Goal: Task Accomplishment & Management: Use online tool/utility

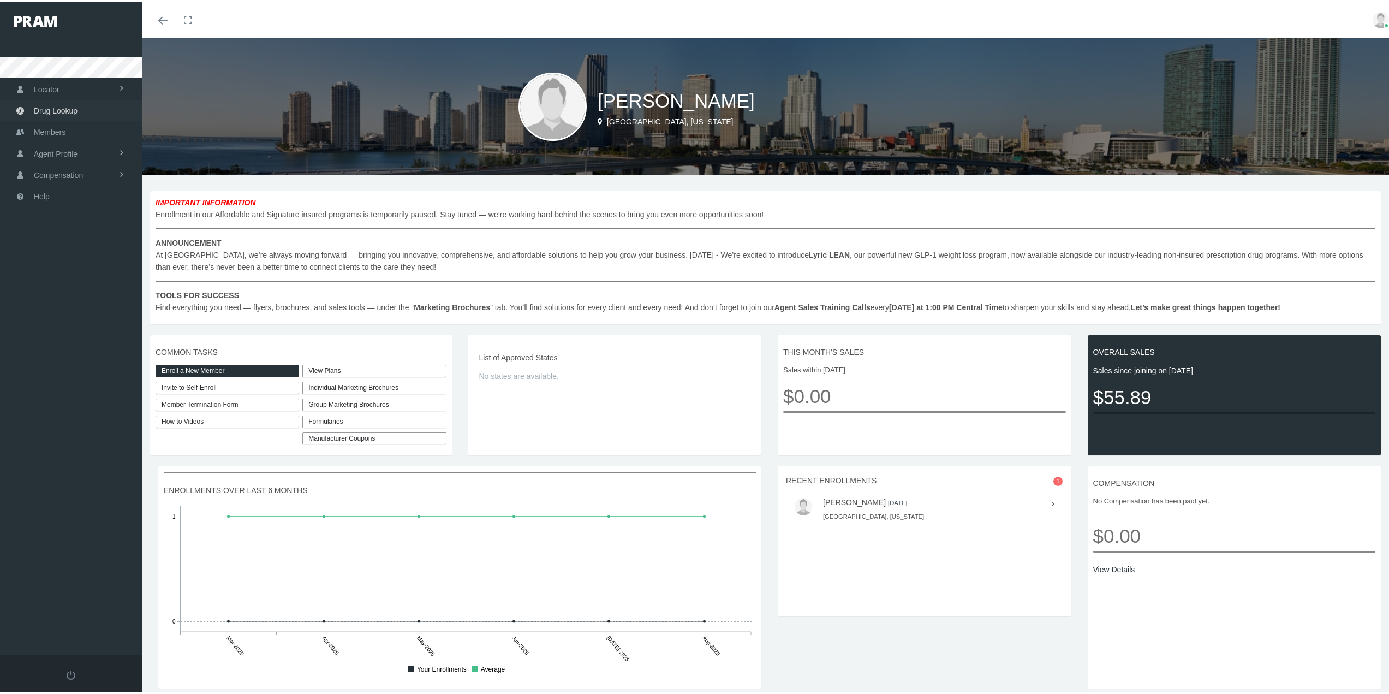
click at [50, 106] on span "Drug Lookup" at bounding box center [56, 108] width 44 height 21
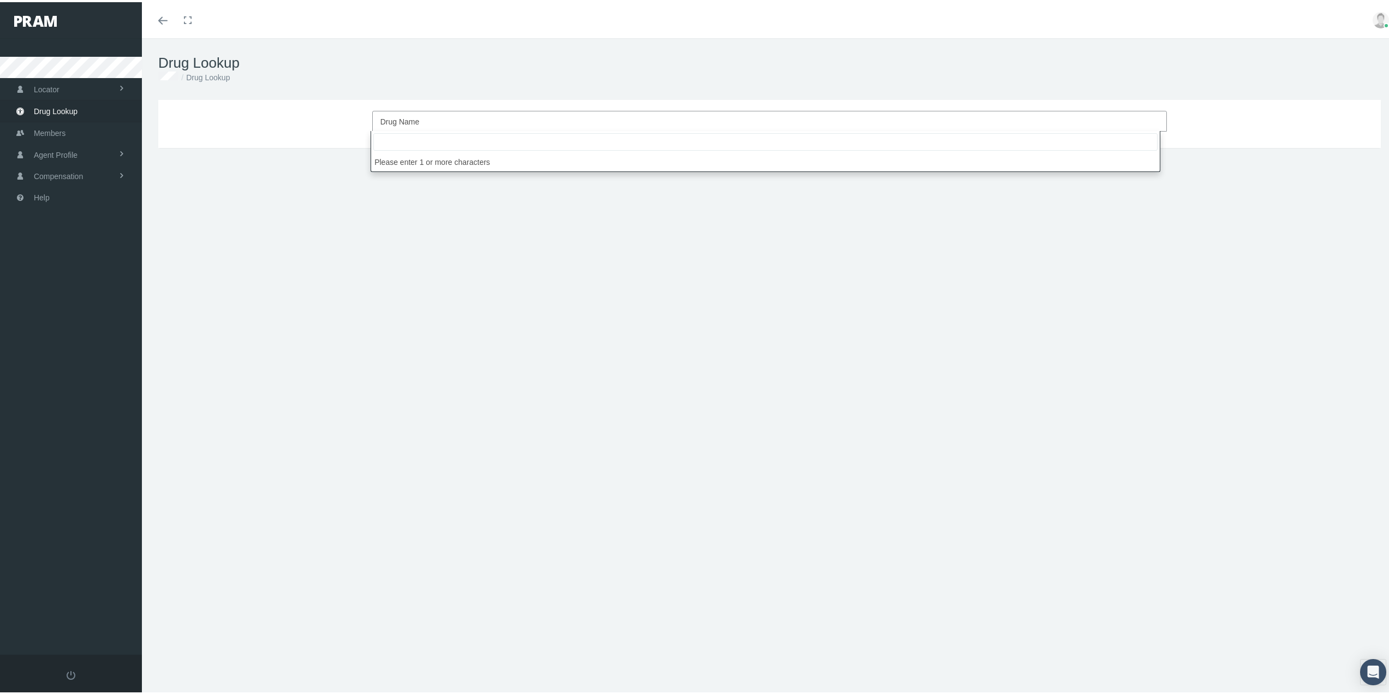
click at [407, 113] on span "Drug Name" at bounding box center [766, 119] width 772 height 14
type input "valacy"
select select "valACYclovir HCl"
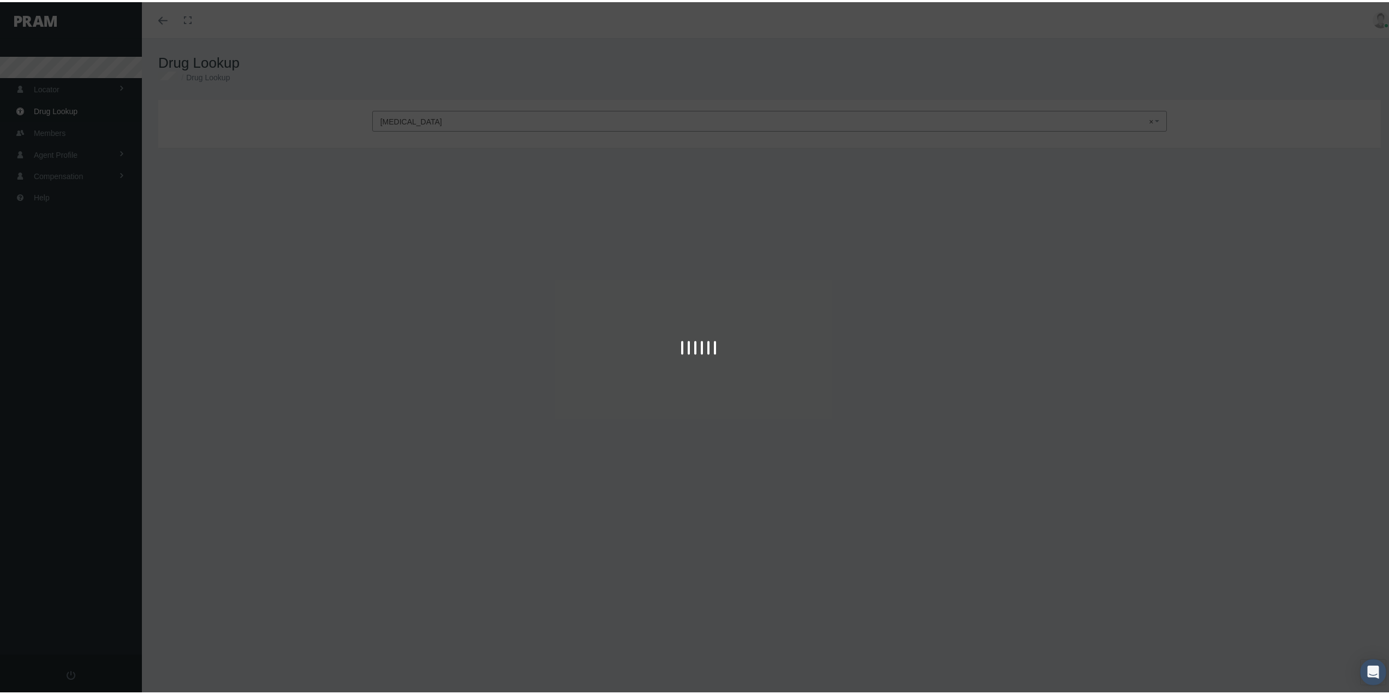
type input "30"
select select "Tablet"
select select "1 GM"
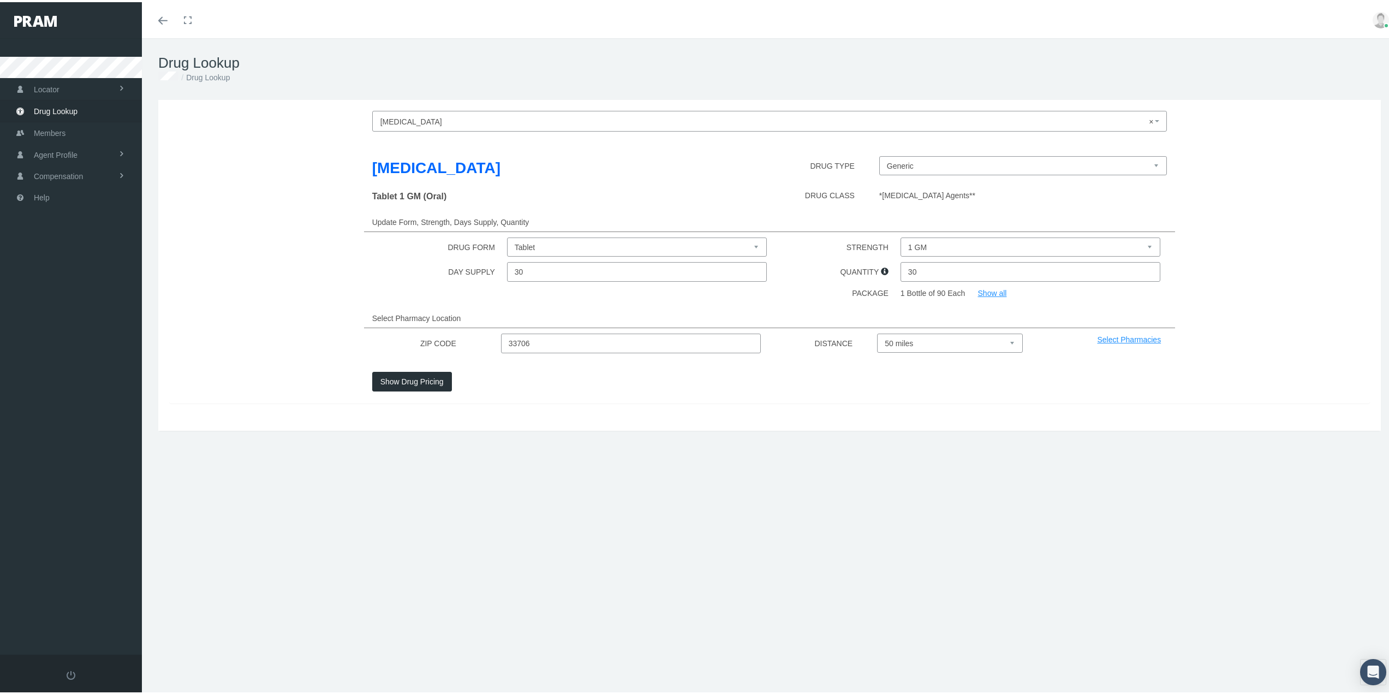
click at [414, 383] on button "Show Drug Pricing" at bounding box center [412, 380] width 80 height 20
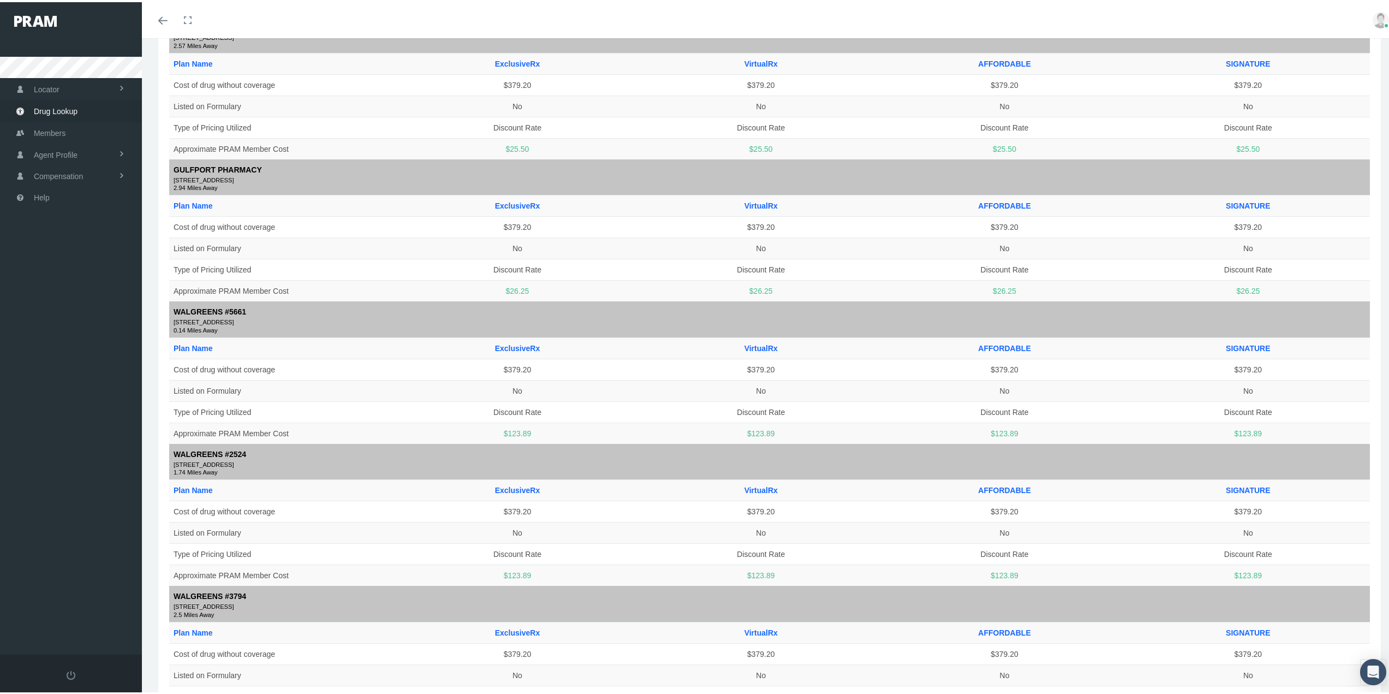
scroll to position [1037, 0]
